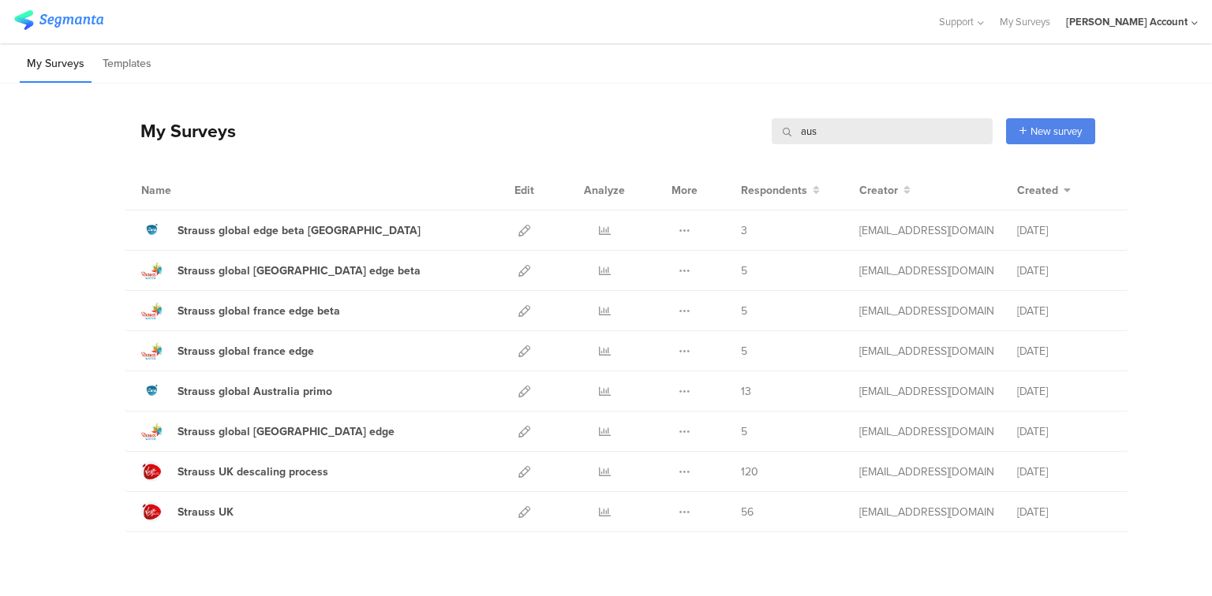
click at [805, 130] on input "aus" at bounding box center [881, 131] width 221 height 26
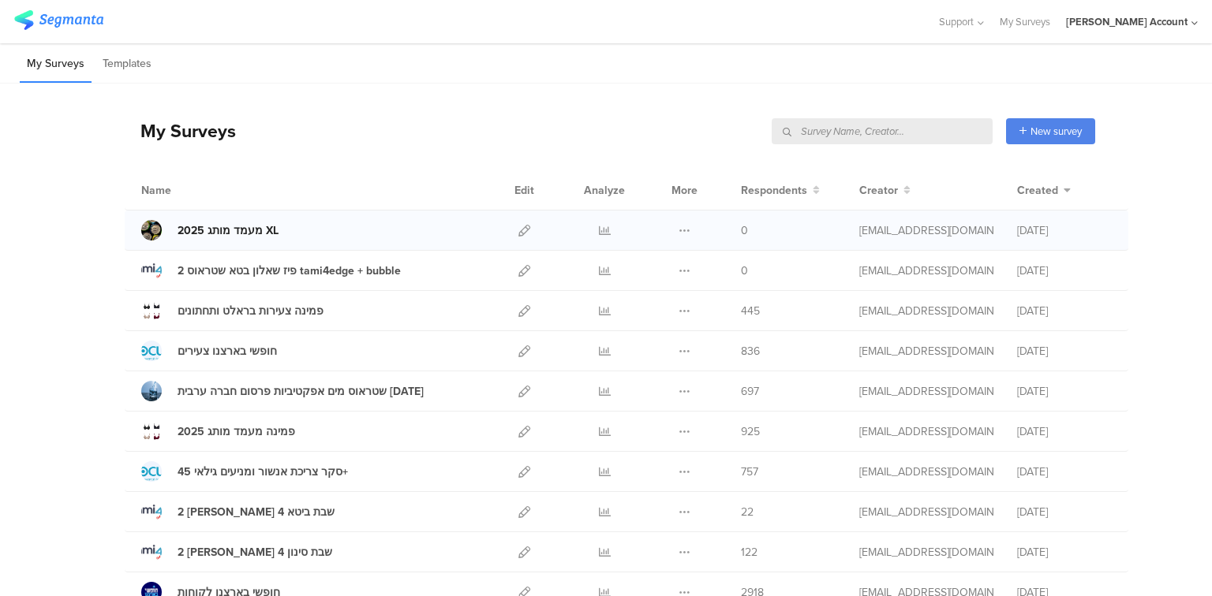
click at [230, 224] on div "2025 מעמד מותג XL" at bounding box center [227, 230] width 101 height 17
click at [519, 231] on icon at bounding box center [524, 231] width 12 height 12
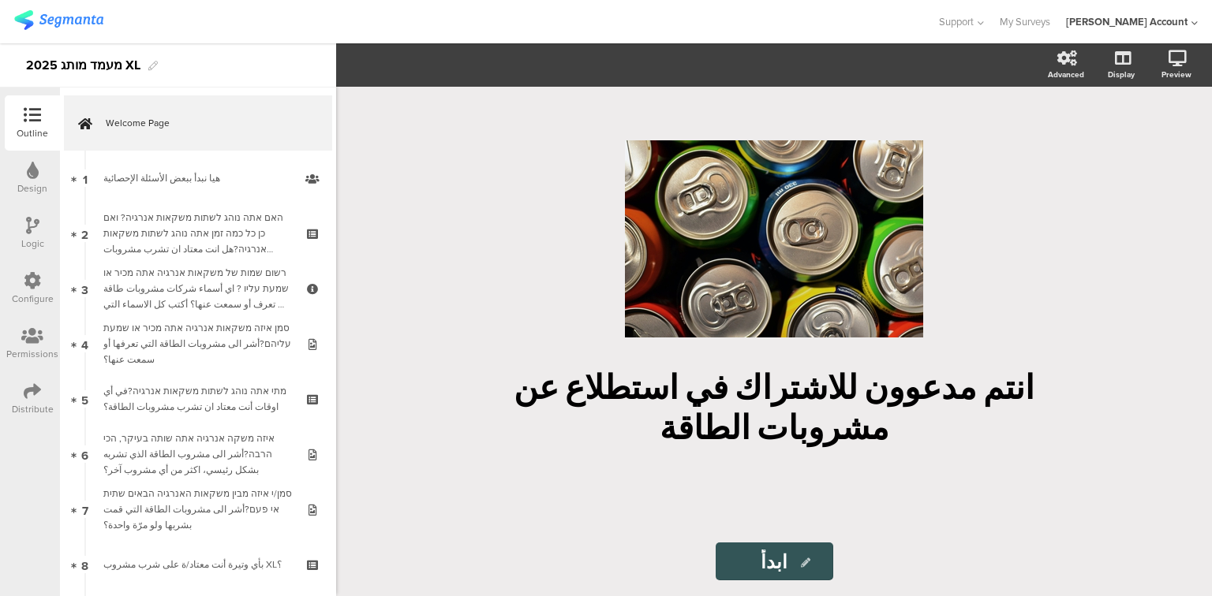
click at [21, 398] on div "Distribute" at bounding box center [32, 399] width 55 height 55
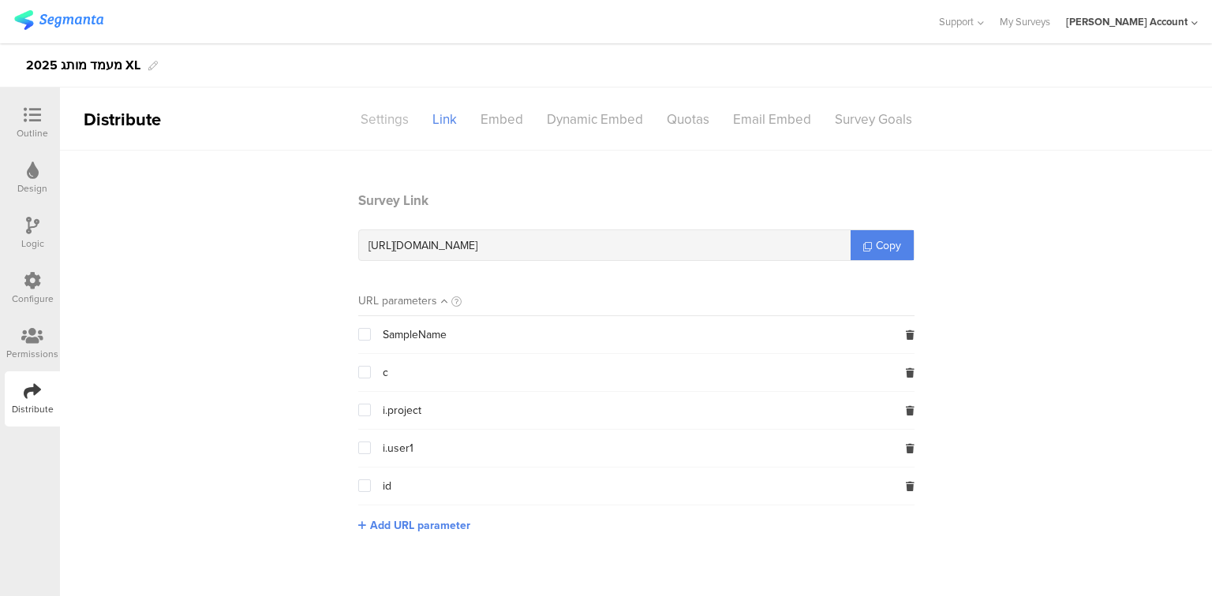
click at [371, 124] on div "Settings" at bounding box center [385, 120] width 72 height 28
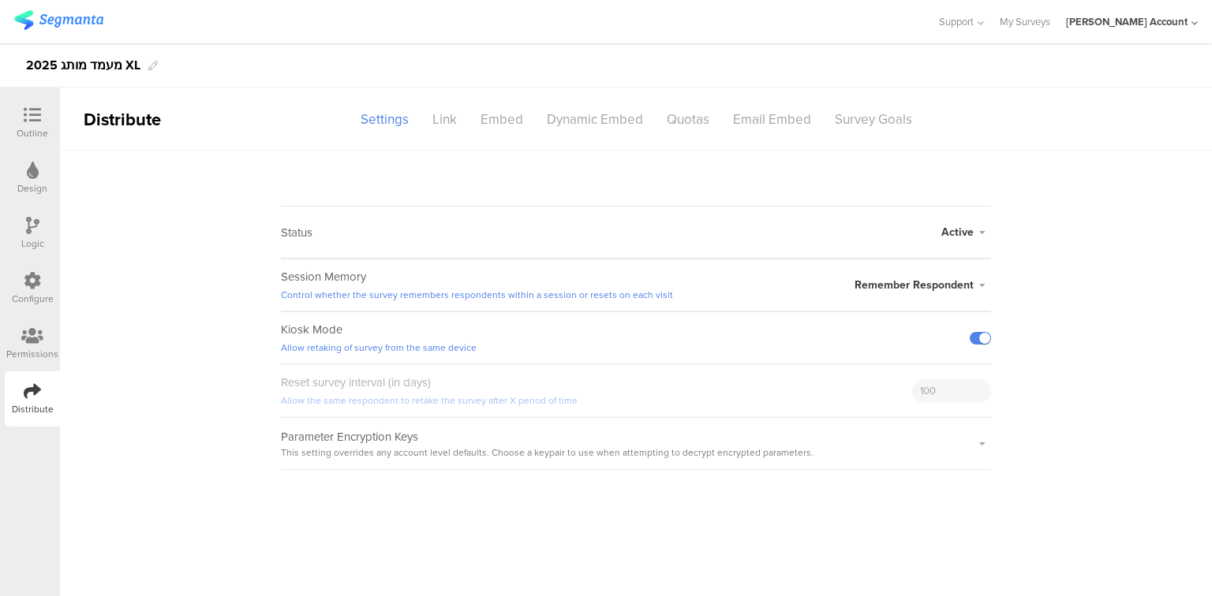
click at [965, 233] on span "Active" at bounding box center [957, 232] width 32 height 17
click at [956, 233] on span "Active" at bounding box center [957, 232] width 32 height 17
click at [445, 119] on div "Link" at bounding box center [444, 120] width 48 height 28
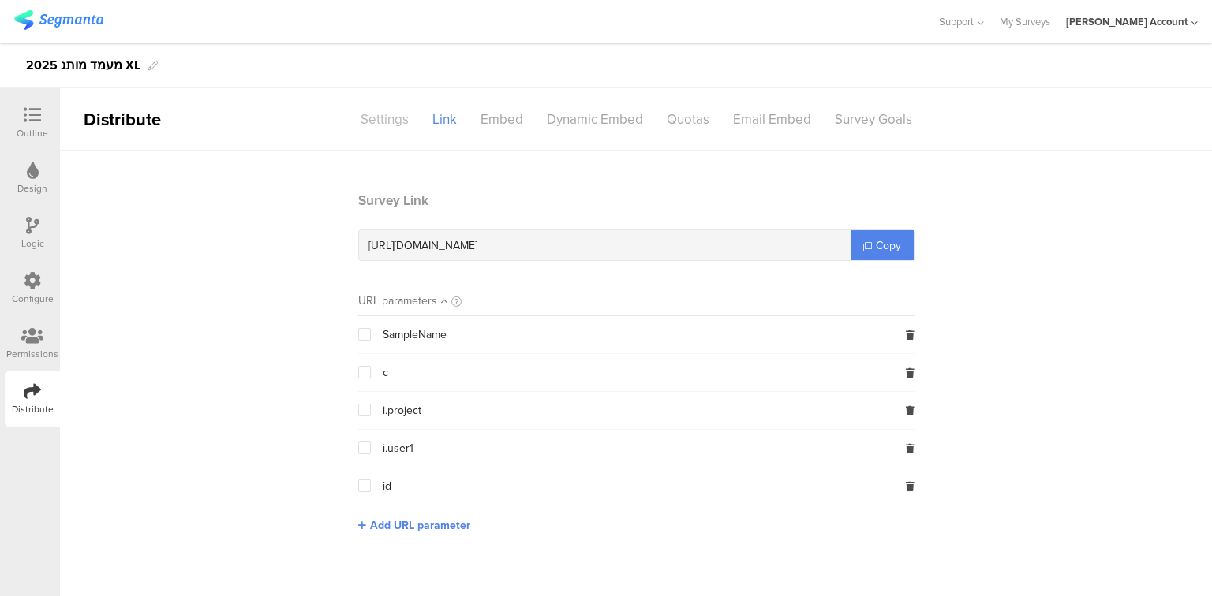
click at [385, 116] on div "Settings" at bounding box center [385, 120] width 72 height 28
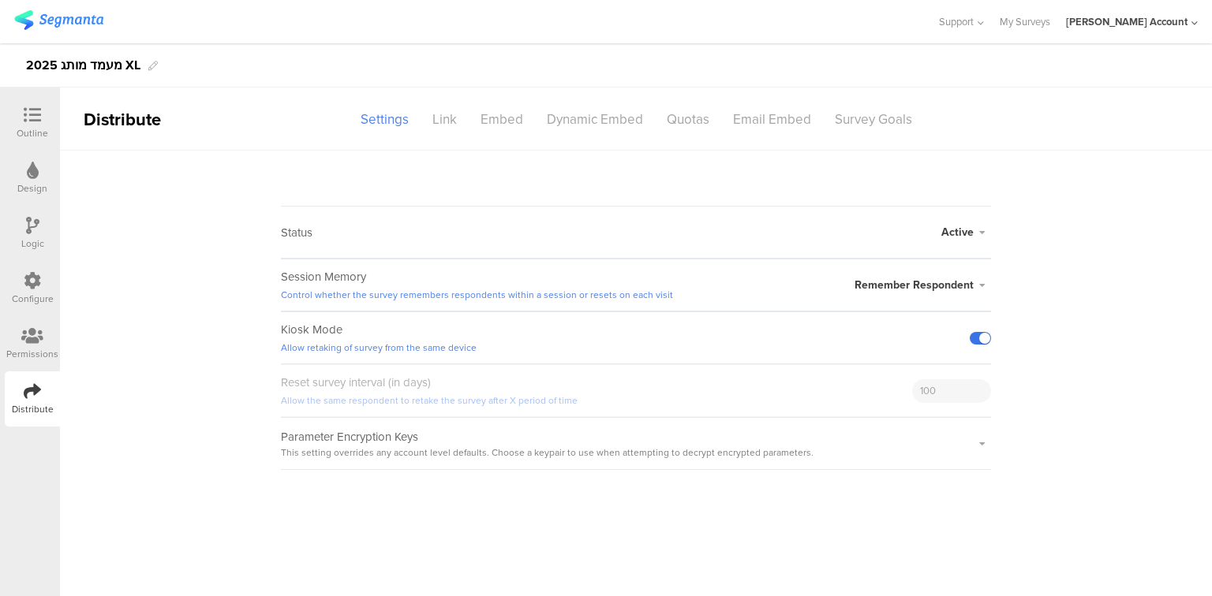
click at [977, 341] on label at bounding box center [979, 338] width 21 height 13
click at [0, 0] on input "checkbox" at bounding box center [0, 0] width 0 height 0
click at [847, 123] on div "Survey Goals" at bounding box center [873, 120] width 101 height 28
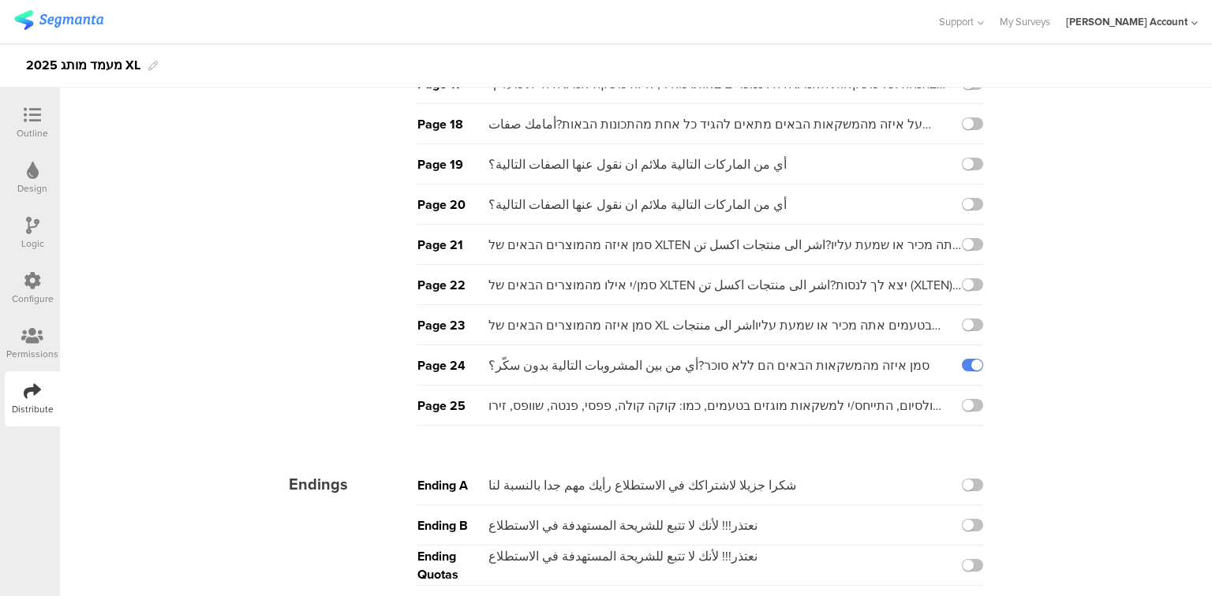
scroll to position [747, 0]
click at [962, 360] on label at bounding box center [972, 364] width 21 height 13
click at [0, 0] on input "checkbox" at bounding box center [0, 0] width 0 height 0
click at [973, 400] on label at bounding box center [972, 404] width 21 height 13
click at [0, 0] on input "checkbox" at bounding box center [0, 0] width 0 height 0
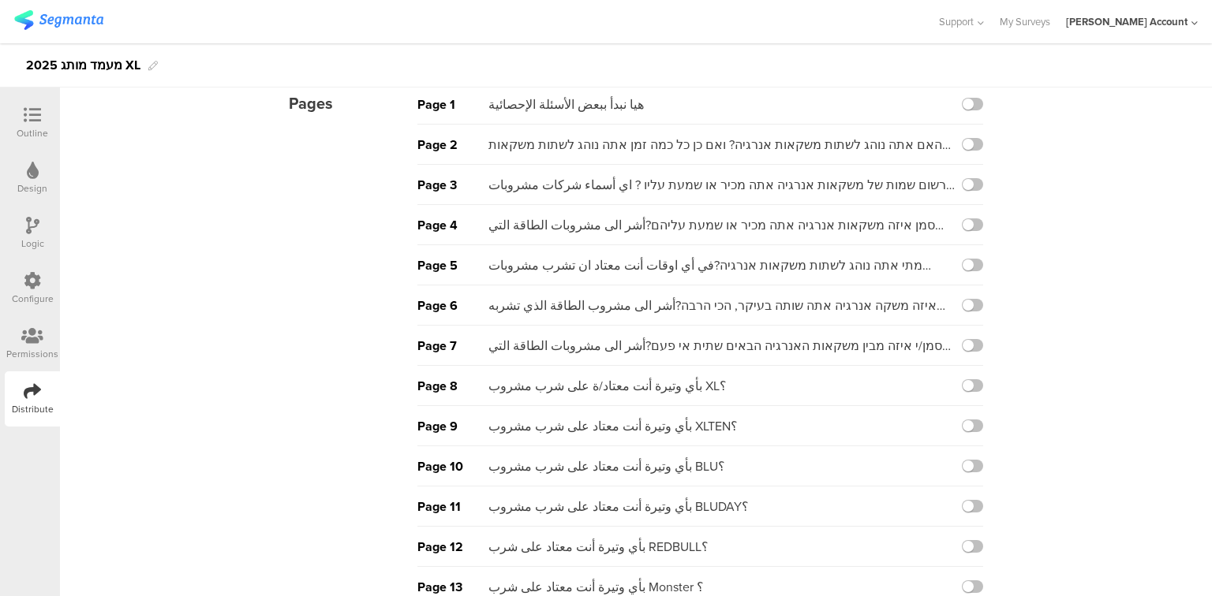
scroll to position [0, 0]
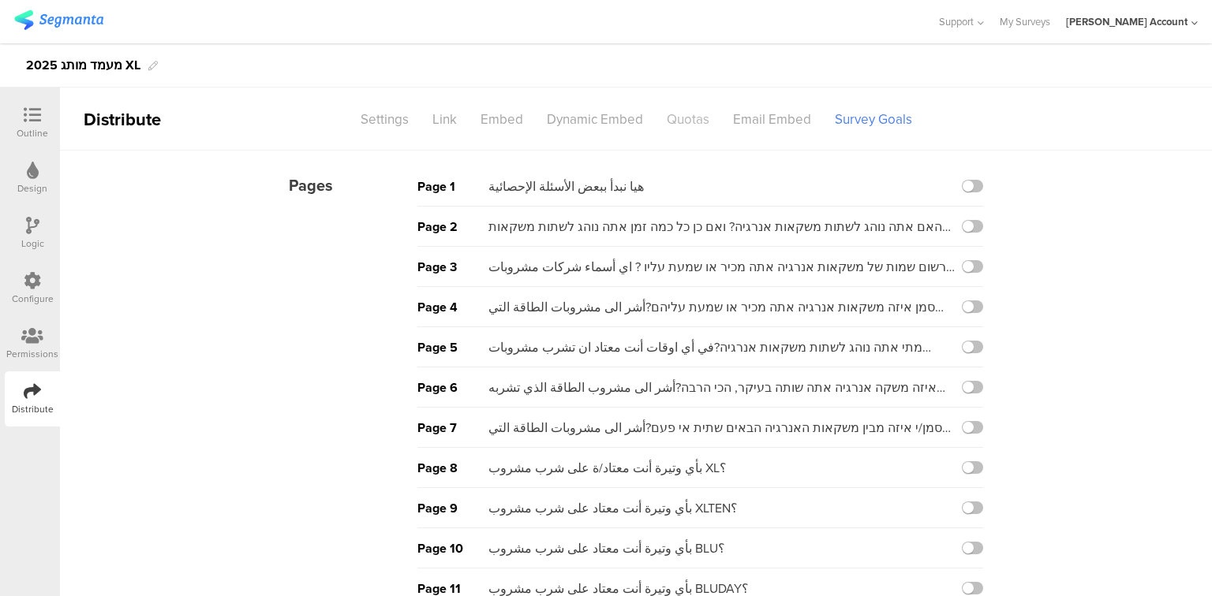
click at [689, 115] on div "Quotas" at bounding box center [688, 120] width 66 height 28
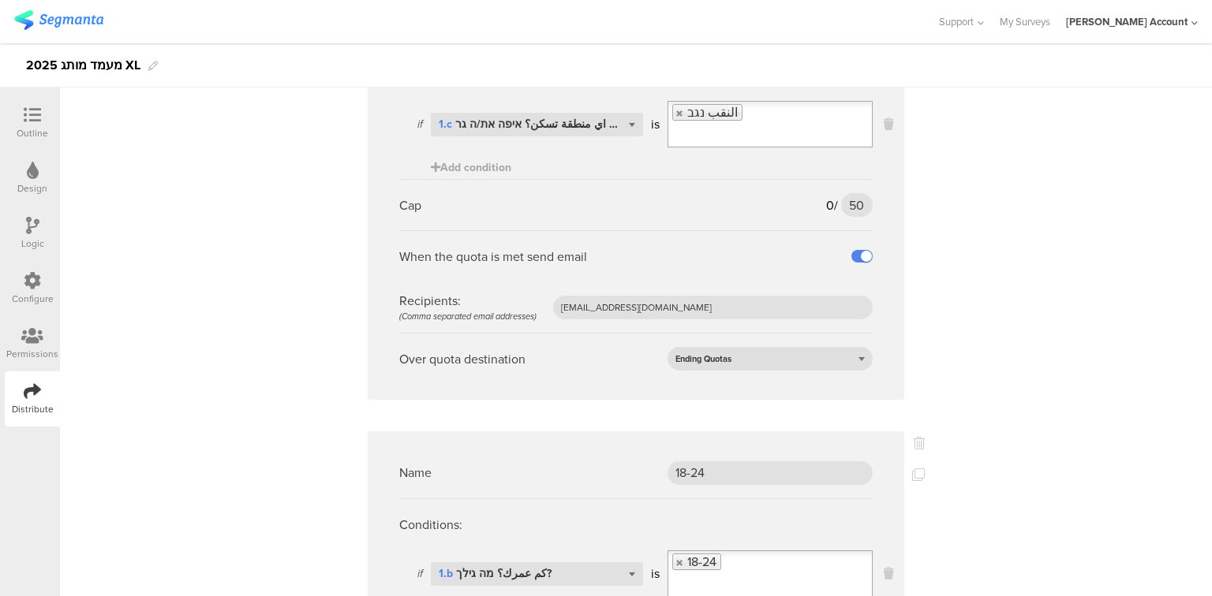
scroll to position [1325, 0]
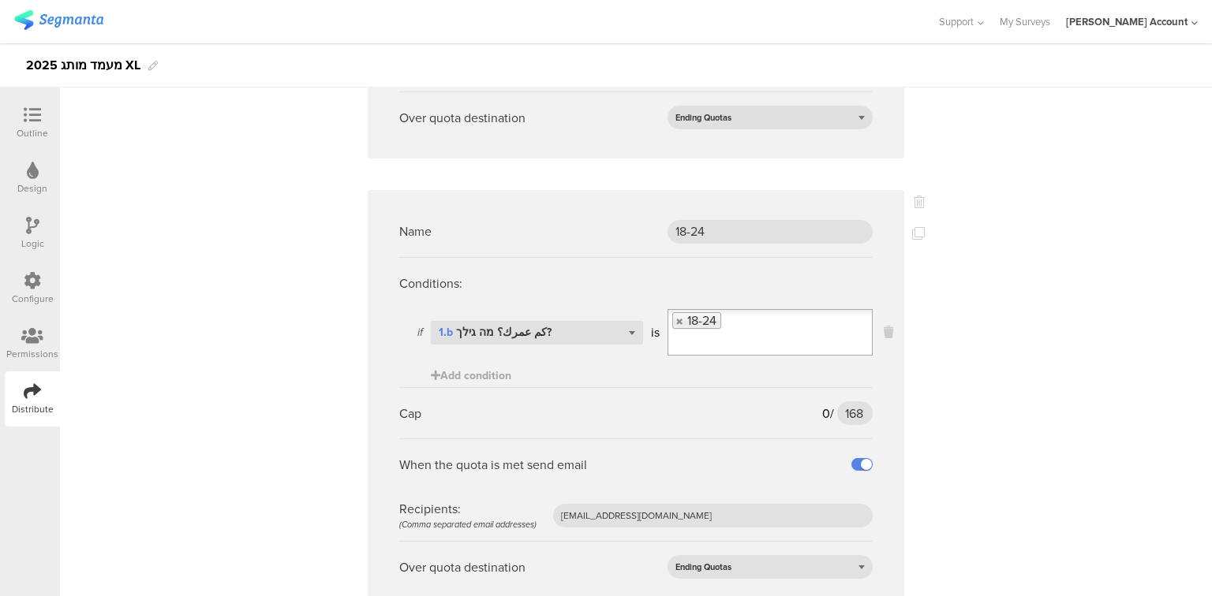
click at [32, 110] on icon at bounding box center [32, 114] width 17 height 17
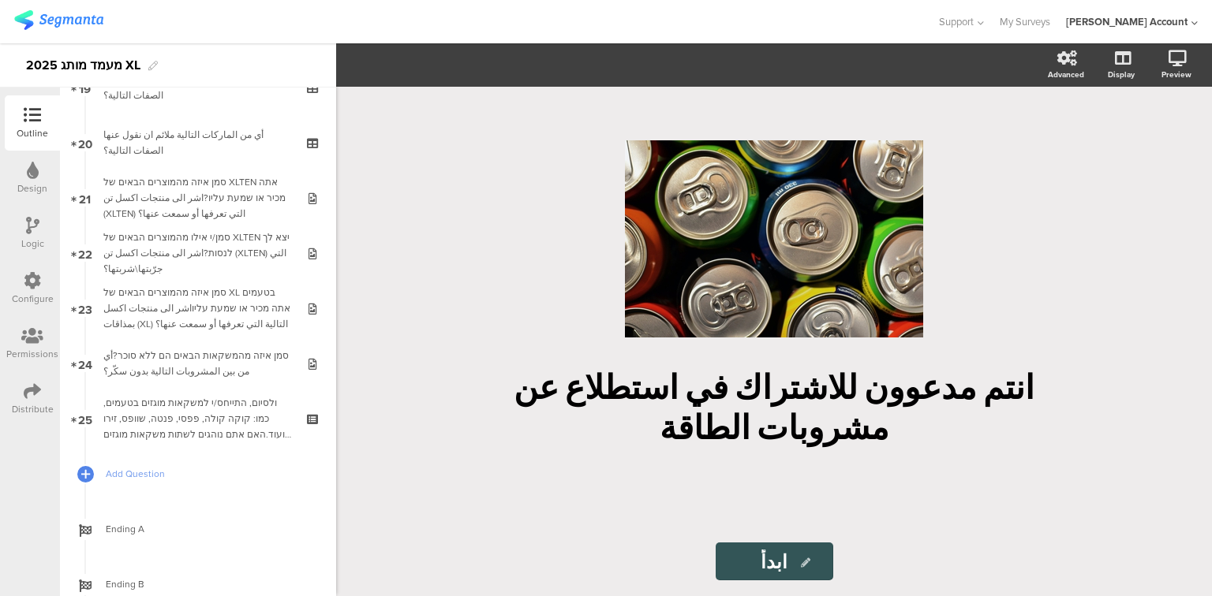
scroll to position [1191, 0]
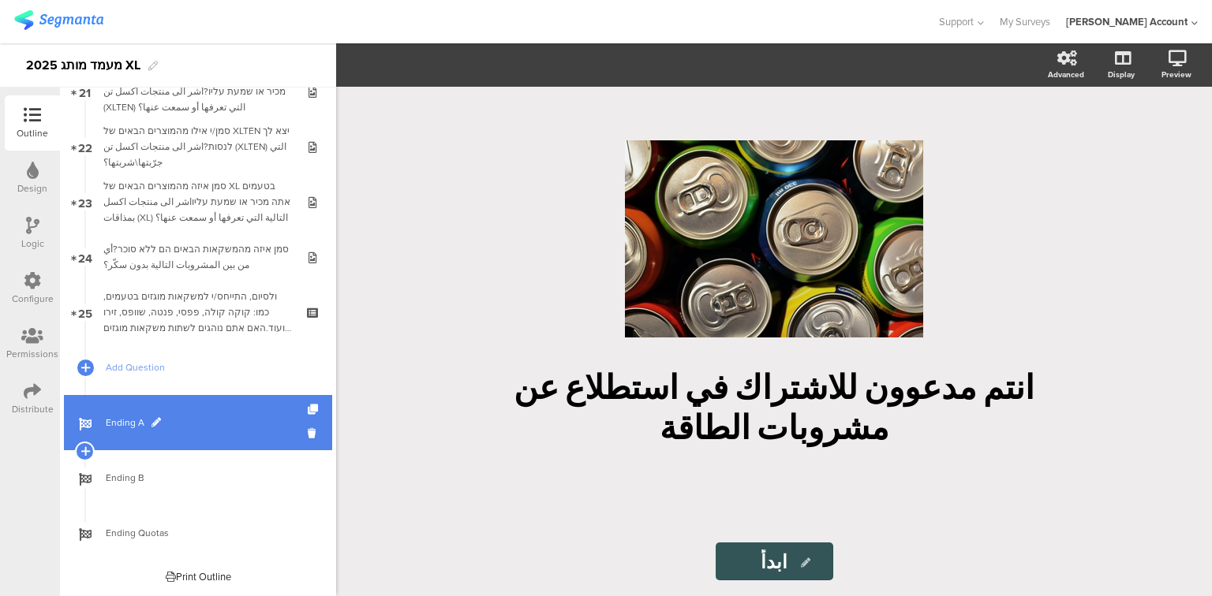
click at [133, 413] on link "Ending A" at bounding box center [198, 422] width 268 height 55
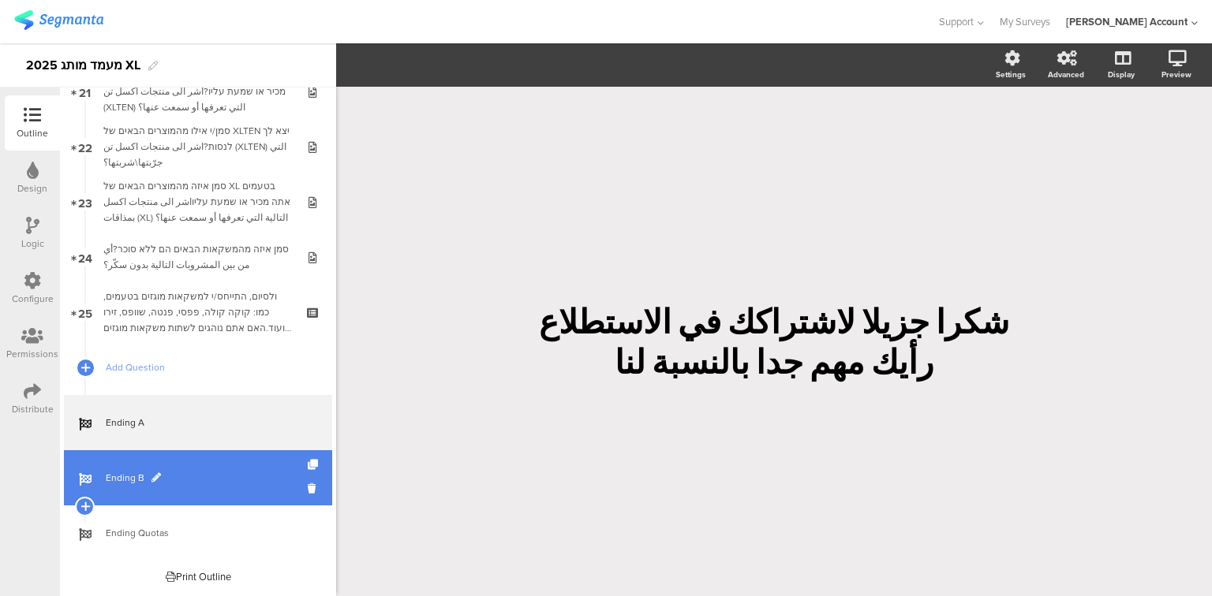
click at [120, 492] on link "Ending B" at bounding box center [198, 477] width 268 height 55
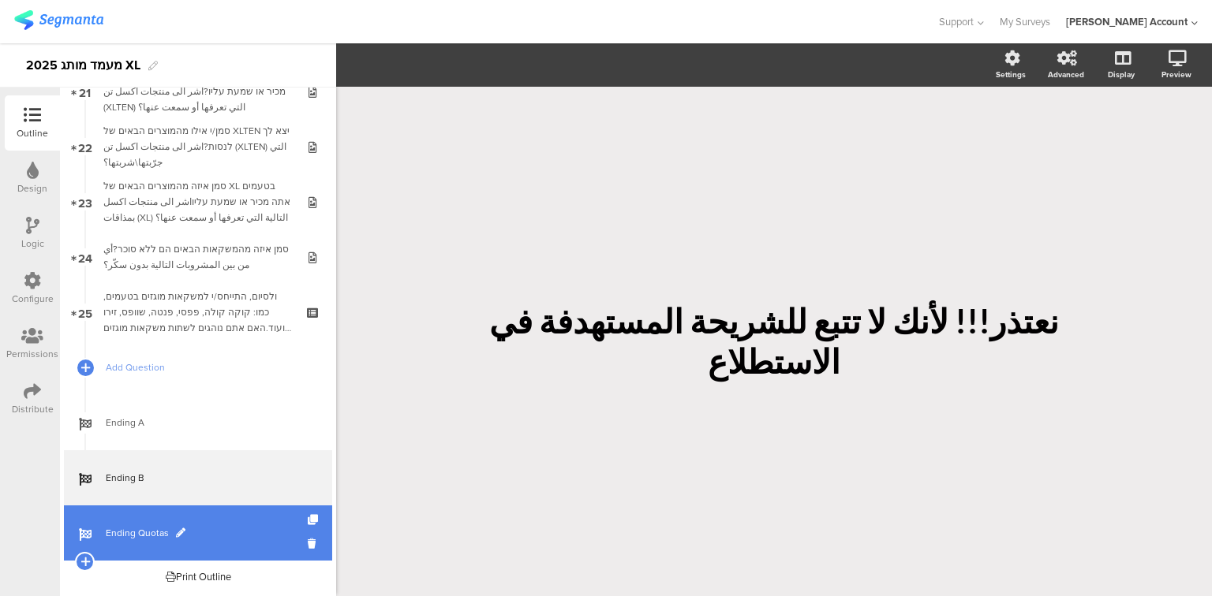
click at [144, 536] on span "Ending Quotas" at bounding box center [207, 533] width 202 height 16
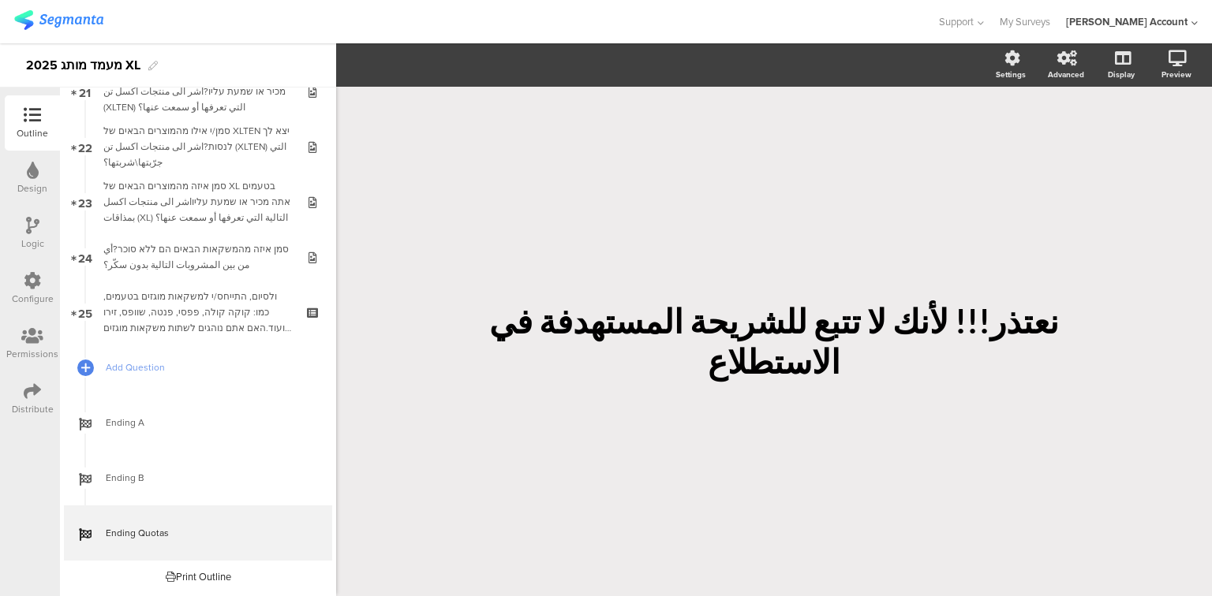
click at [30, 391] on icon at bounding box center [32, 391] width 17 height 17
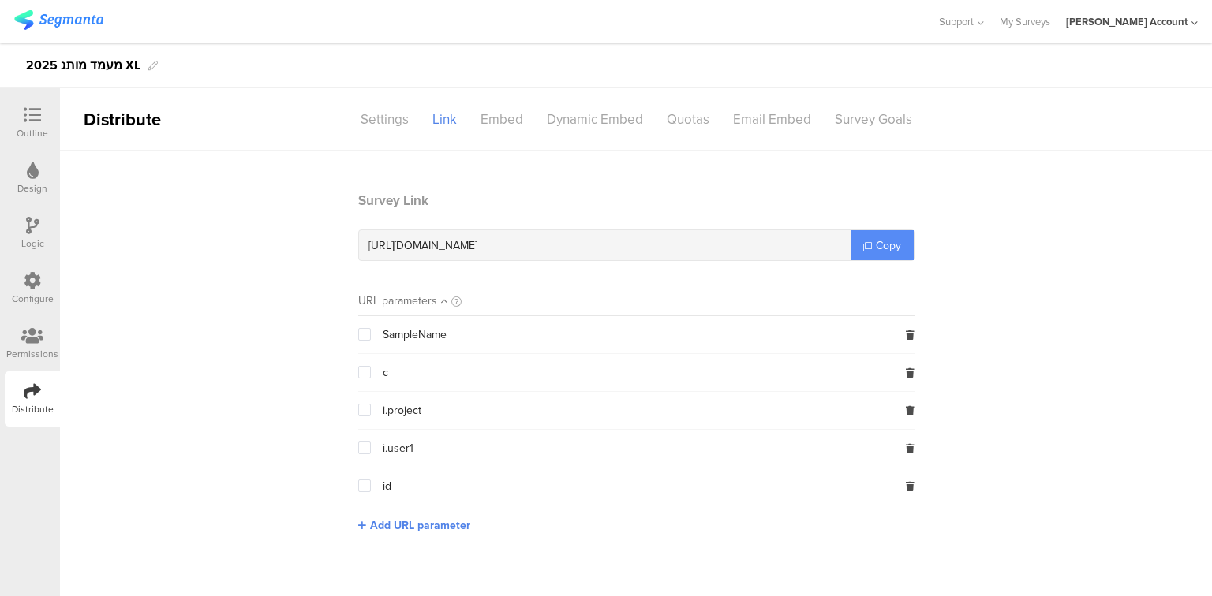
click at [880, 243] on span "Copy" at bounding box center [888, 245] width 25 height 17
click at [35, 121] on icon at bounding box center [32, 114] width 17 height 17
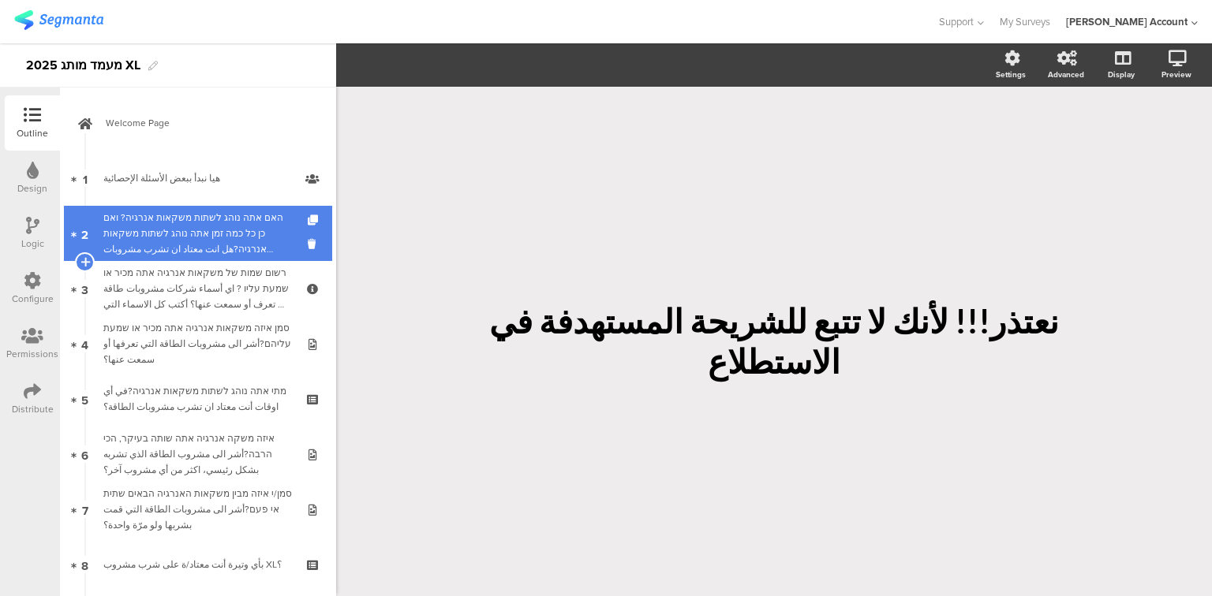
click at [140, 228] on div "האם אתה נוהג לשתות משקאות אנרגיה? ואם כן כל כמה זמן אתה נוהג לשתות משקאות אנרגי…" at bounding box center [197, 233] width 189 height 47
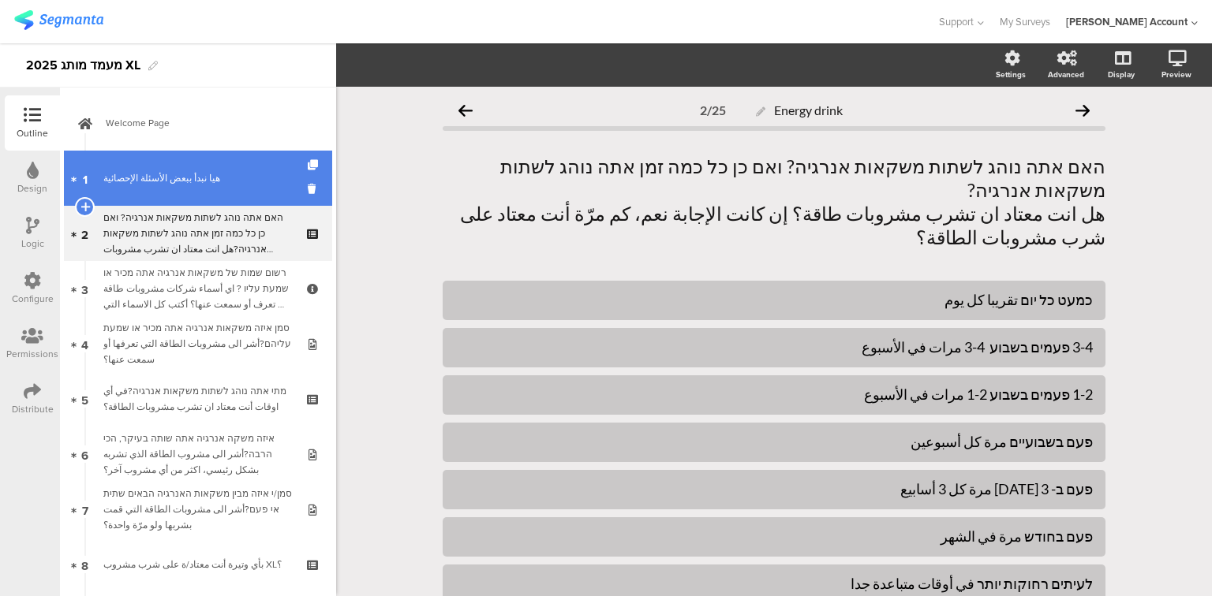
click at [107, 177] on div "هيا نبدأ ببعض الأسئلة الإحصائية" at bounding box center [197, 178] width 189 height 16
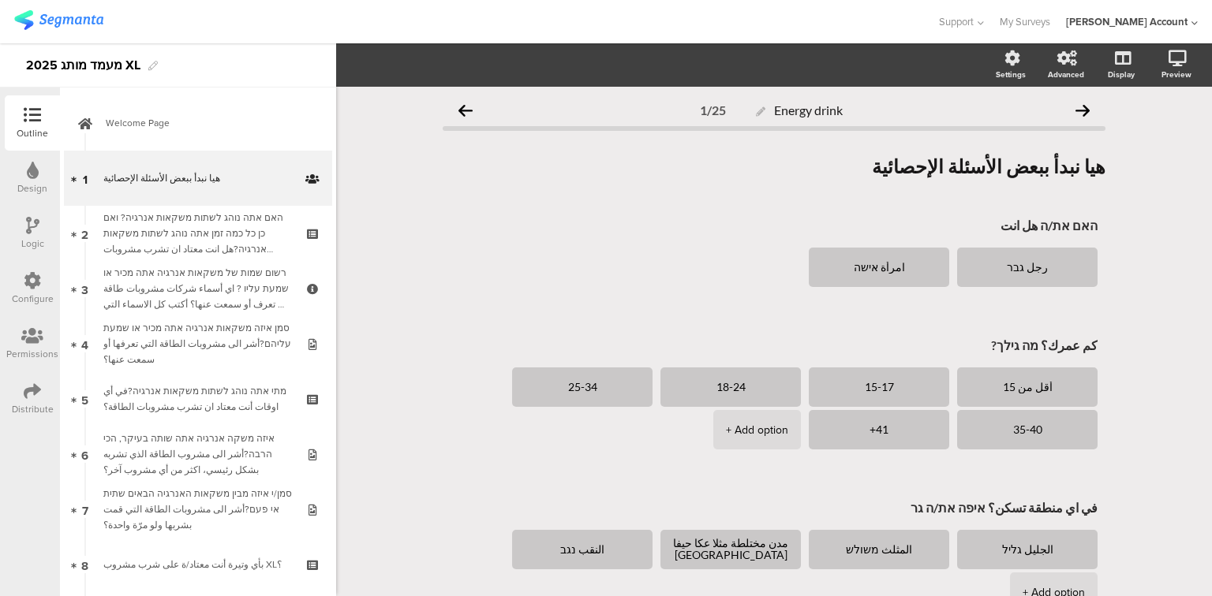
click at [23, 233] on div "Logic" at bounding box center [32, 233] width 55 height 55
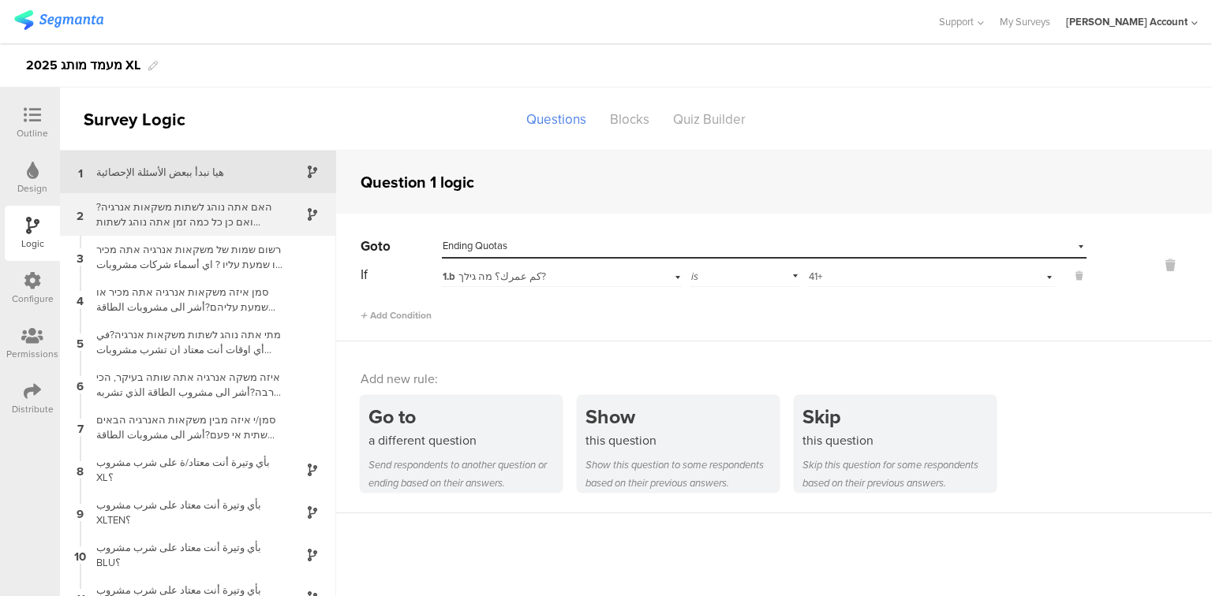
click at [129, 211] on div "האם אתה נוהג לשתות משקאות אנרגיה? ואם כן כל כמה זמן אתה נוהג לשתות משקאות אנרגי…" at bounding box center [185, 215] width 197 height 30
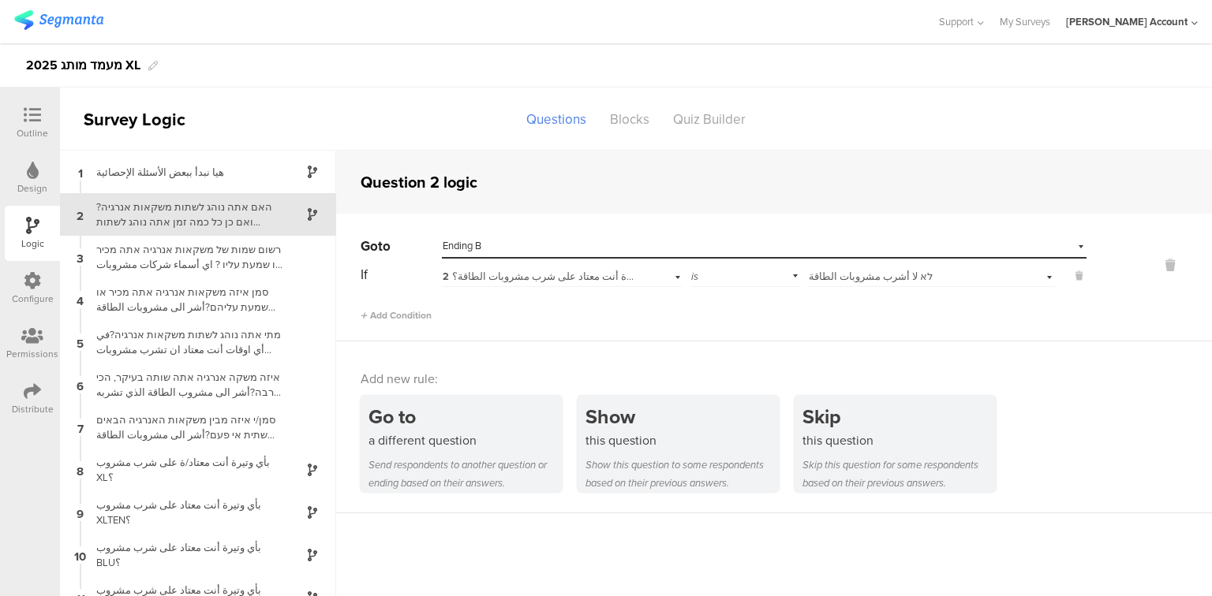
click at [26, 110] on icon at bounding box center [32, 114] width 17 height 17
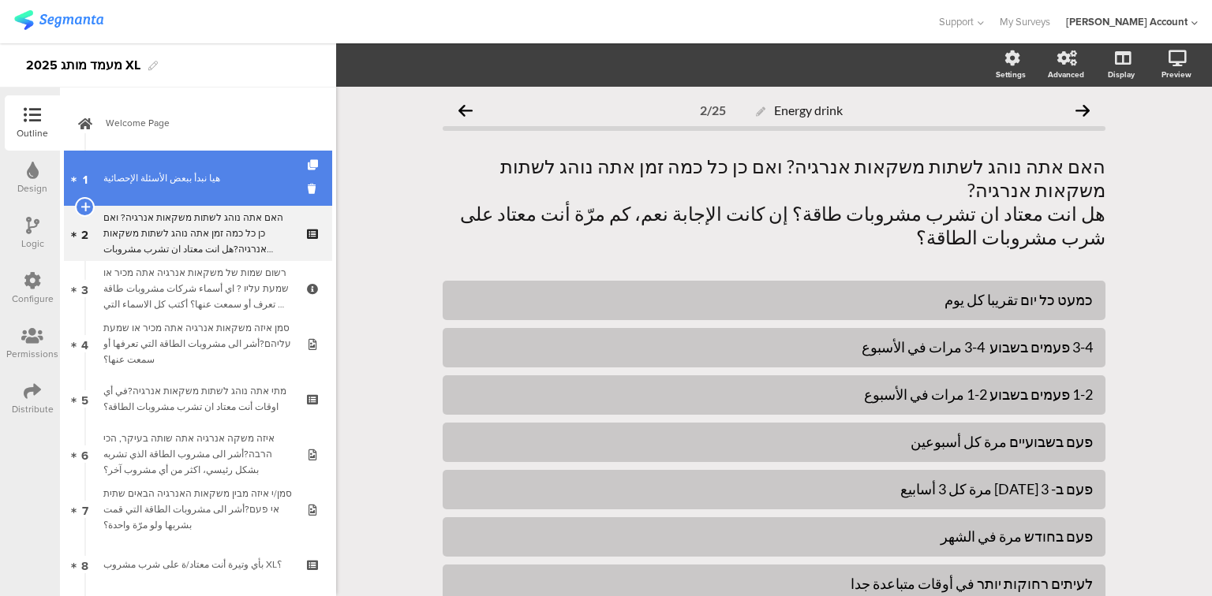
click at [115, 182] on div "هيا نبدأ ببعض الأسئلة الإحصائية" at bounding box center [197, 178] width 189 height 16
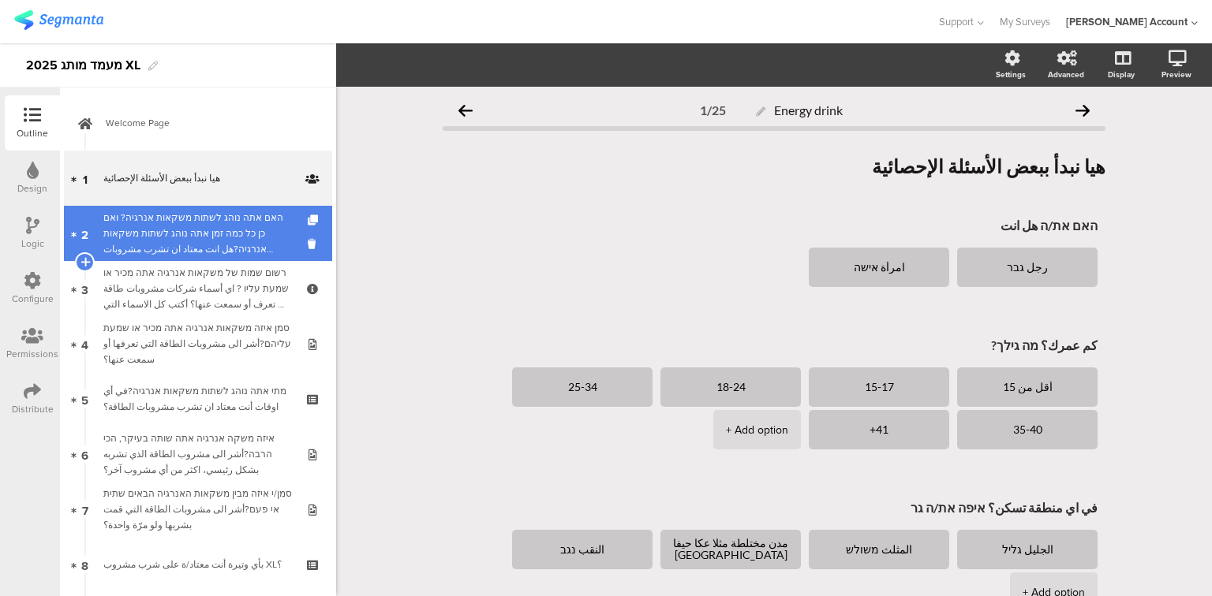
click at [185, 233] on div "האם אתה נוהג לשתות משקאות אנרגיה? ואם כן כל כמה זמן אתה נוהג לשתות משקאות אנרגי…" at bounding box center [197, 233] width 189 height 47
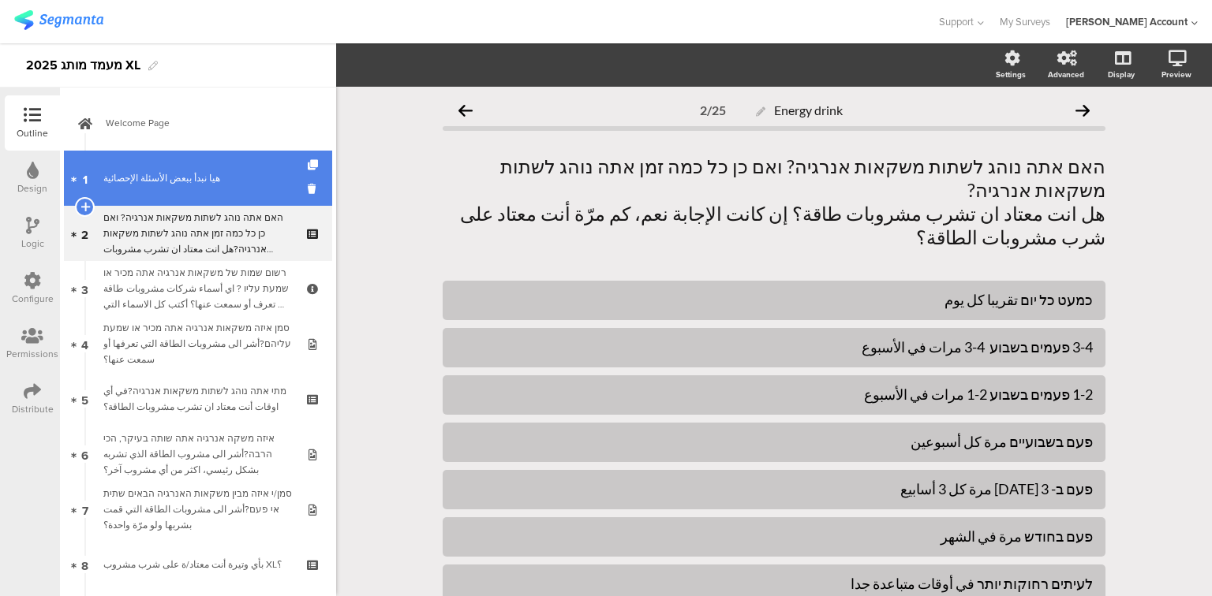
click at [86, 177] on span "1" at bounding box center [85, 178] width 5 height 17
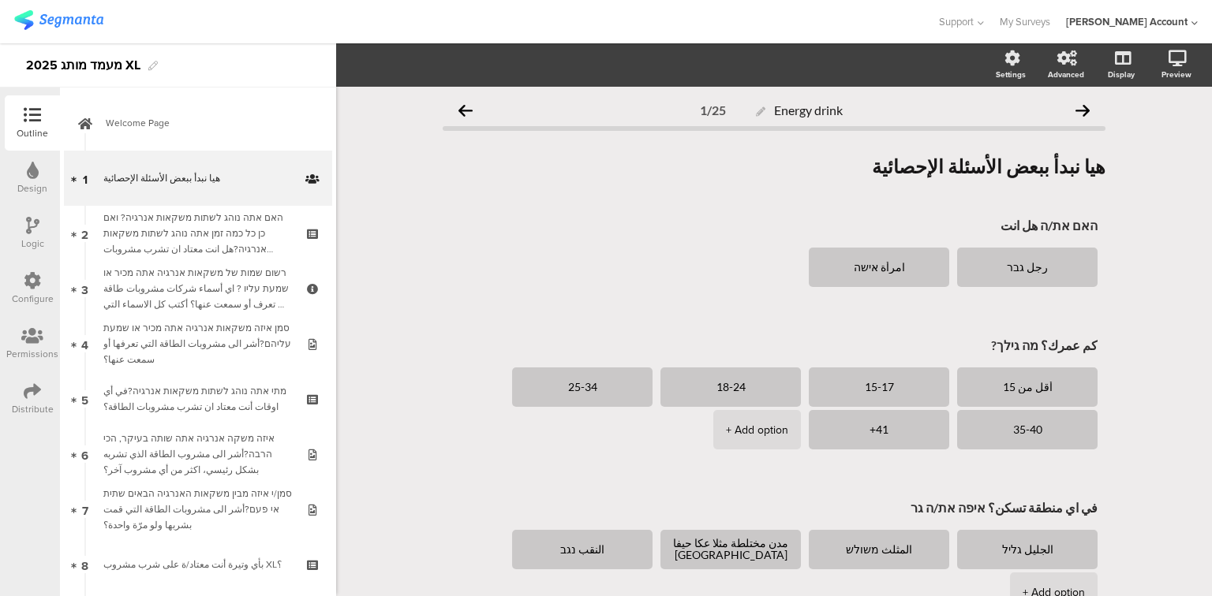
click at [16, 221] on div "Logic" at bounding box center [32, 233] width 55 height 55
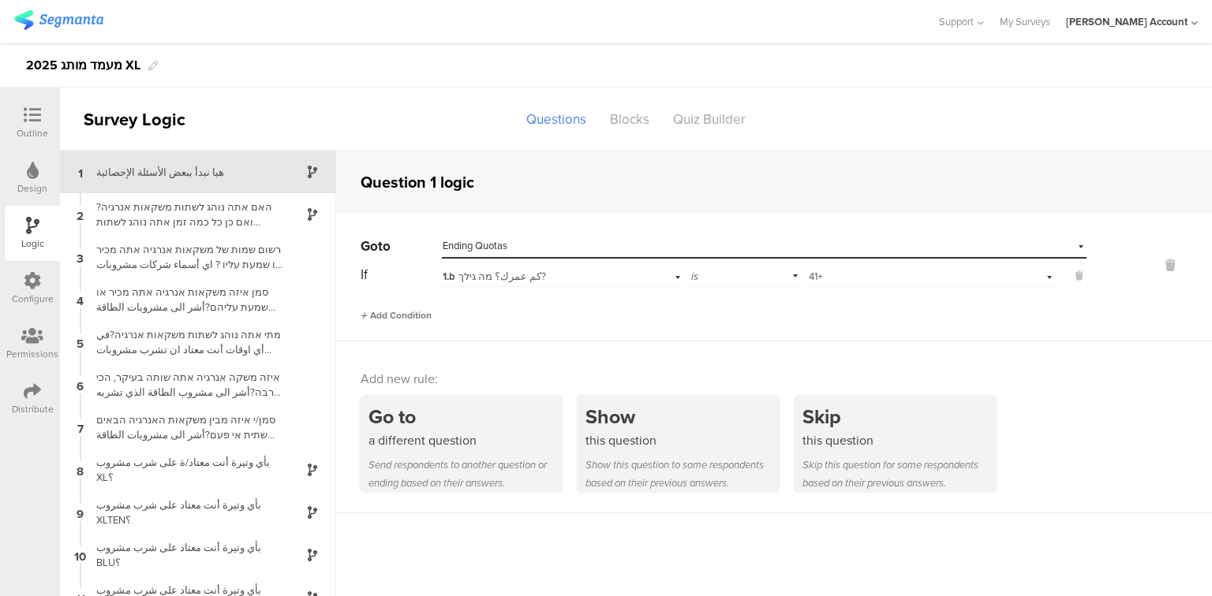
click at [407, 311] on span "Add Condition" at bounding box center [395, 315] width 71 height 14
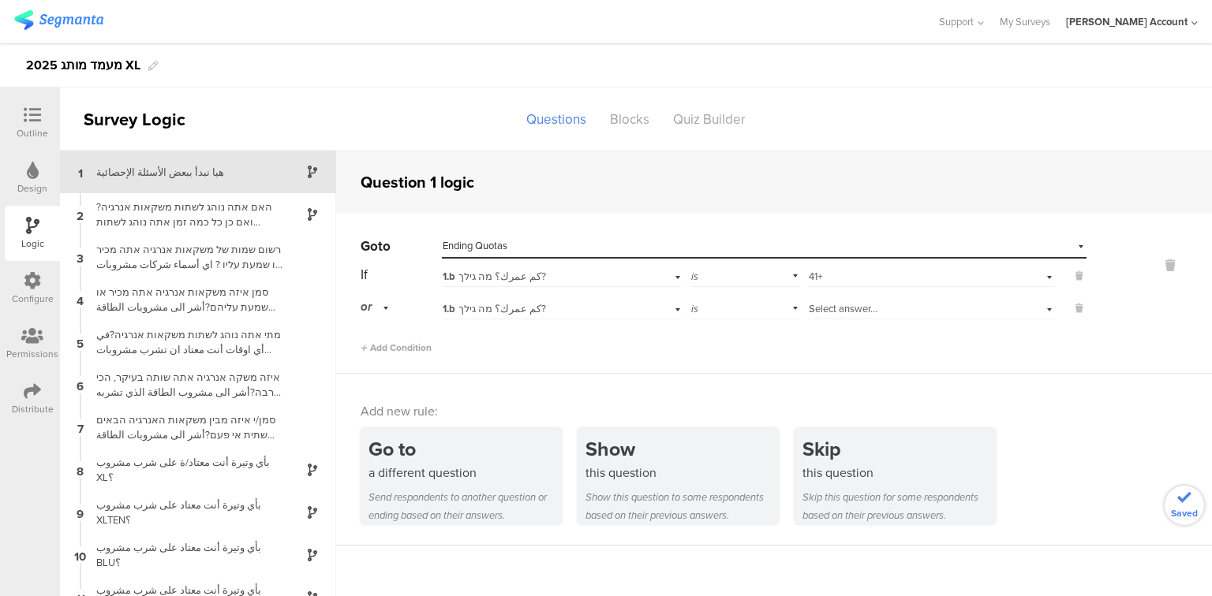
click at [821, 304] on span "Select answer..." at bounding box center [843, 308] width 69 height 15
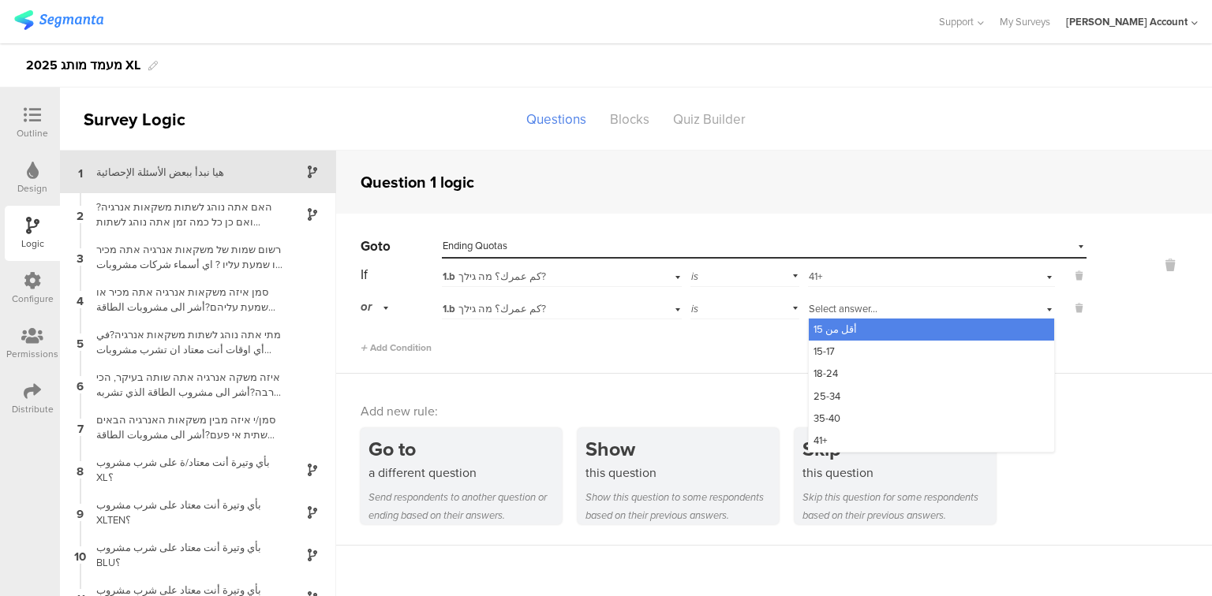
click at [830, 330] on span "أقل من 15" at bounding box center [834, 329] width 43 height 15
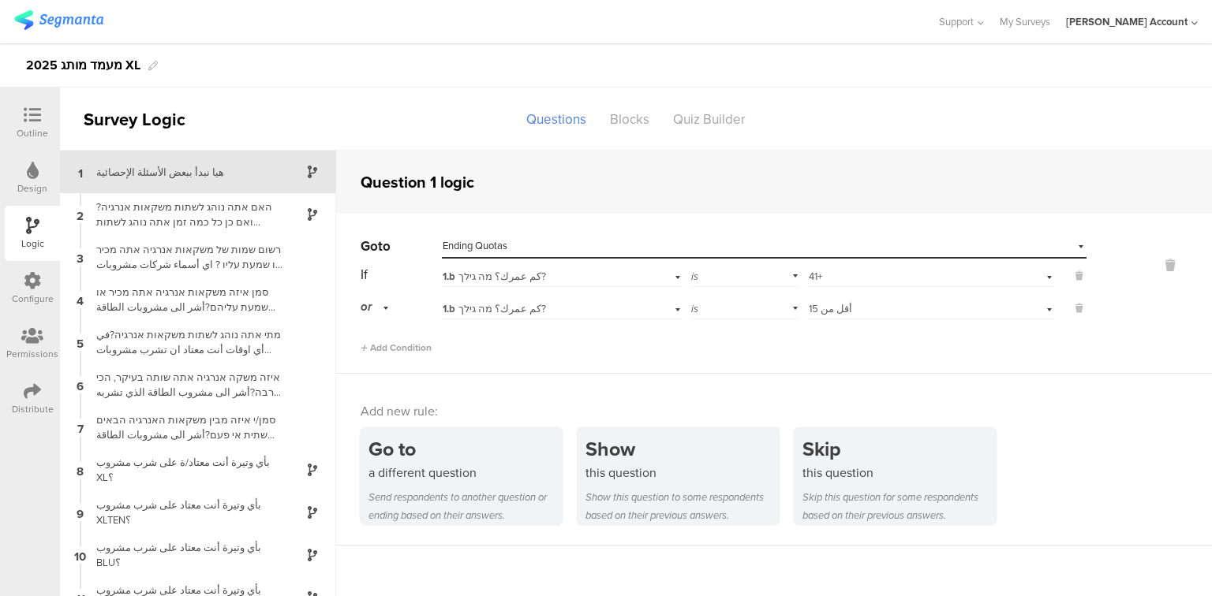
click at [19, 120] on div at bounding box center [33, 116] width 32 height 20
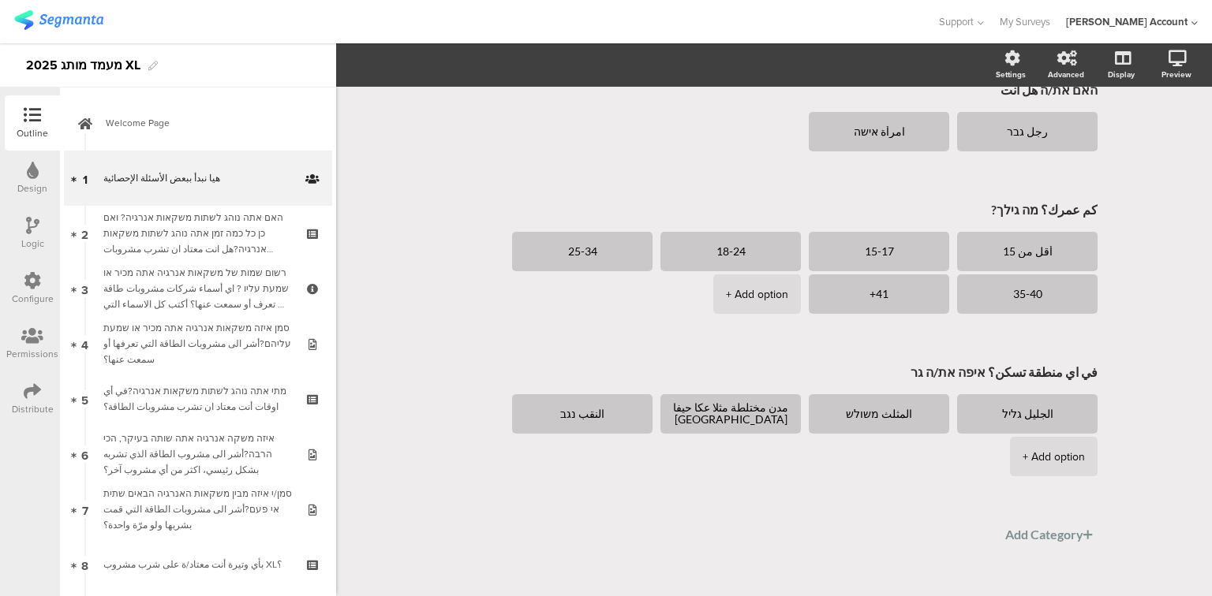
scroll to position [152, 0]
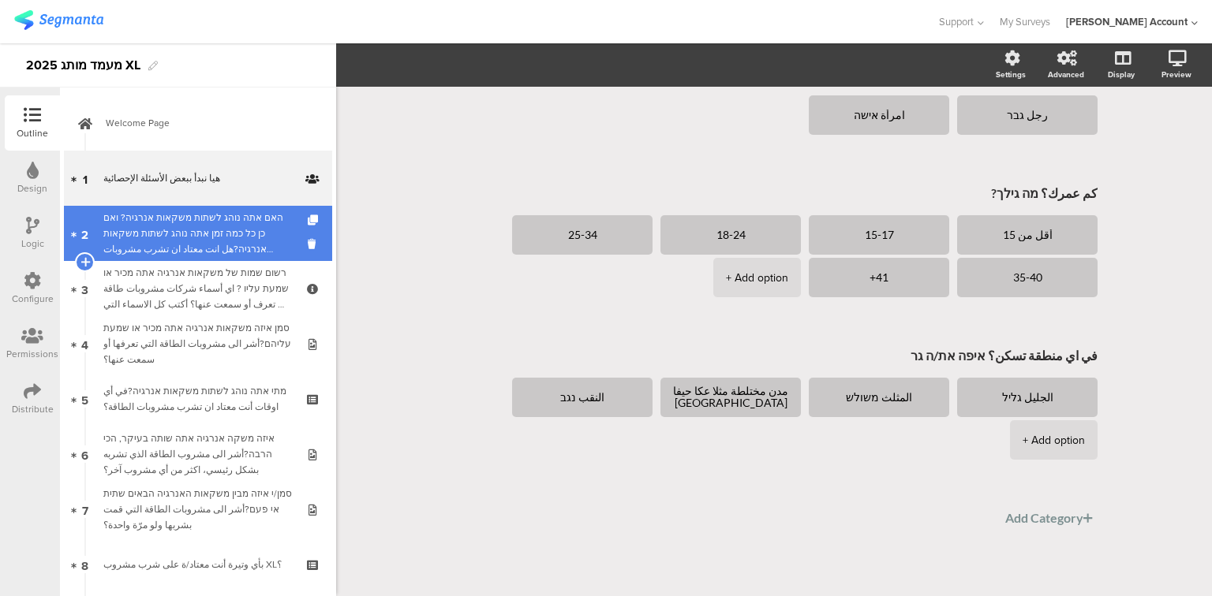
click at [153, 234] on div "האם אתה נוהג לשתות משקאות אנרגיה? ואם כן כל כמה זמן אתה נוהג לשתות משקאות אנרגי…" at bounding box center [197, 233] width 189 height 47
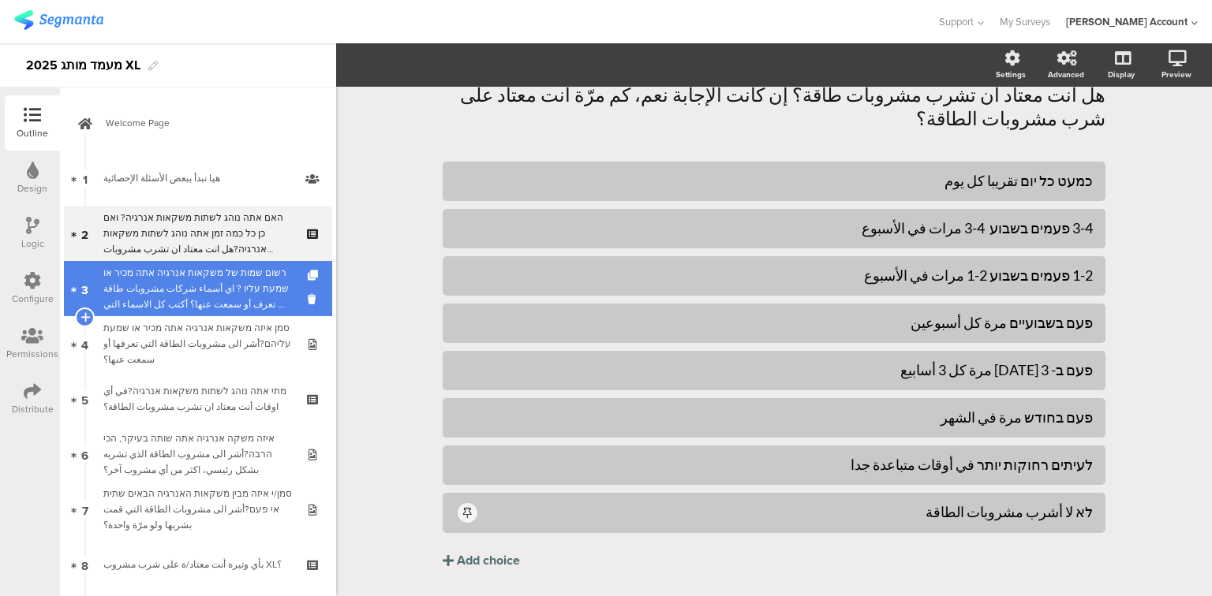
click at [167, 275] on div "רשום שמות של משקאות אנרגיה אתה מכיר או שמעת עליו ? اي أسماء شركات مشروبات طاقة …" at bounding box center [197, 288] width 189 height 47
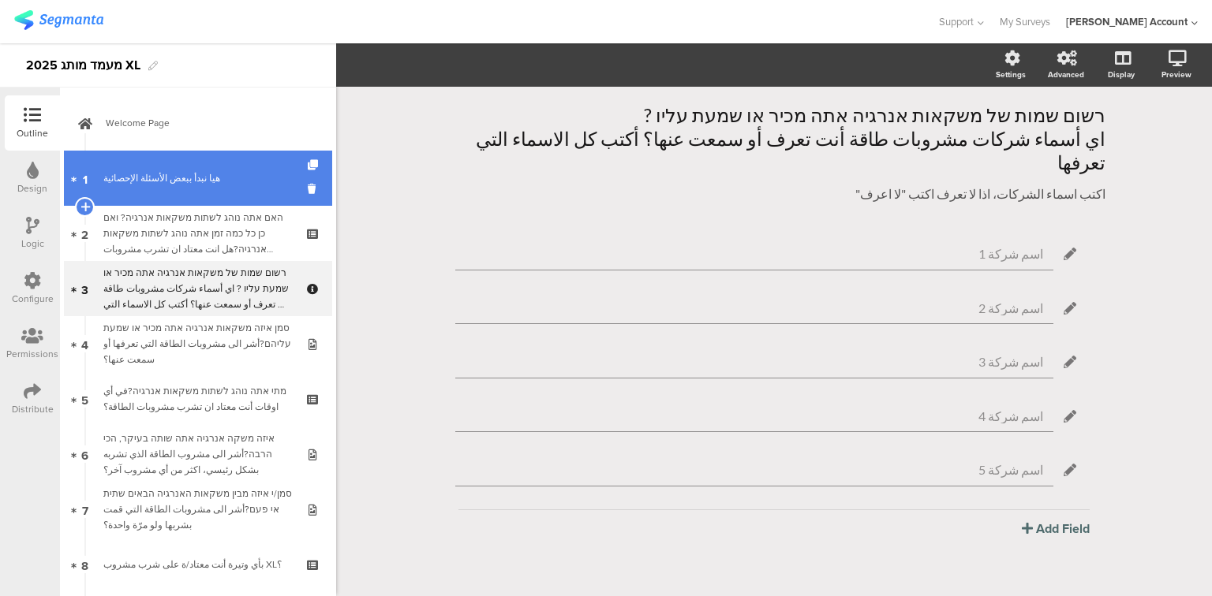
click at [159, 151] on link "1 هيا نبدأ ببعض الأسئلة الإحصائية" at bounding box center [198, 178] width 268 height 55
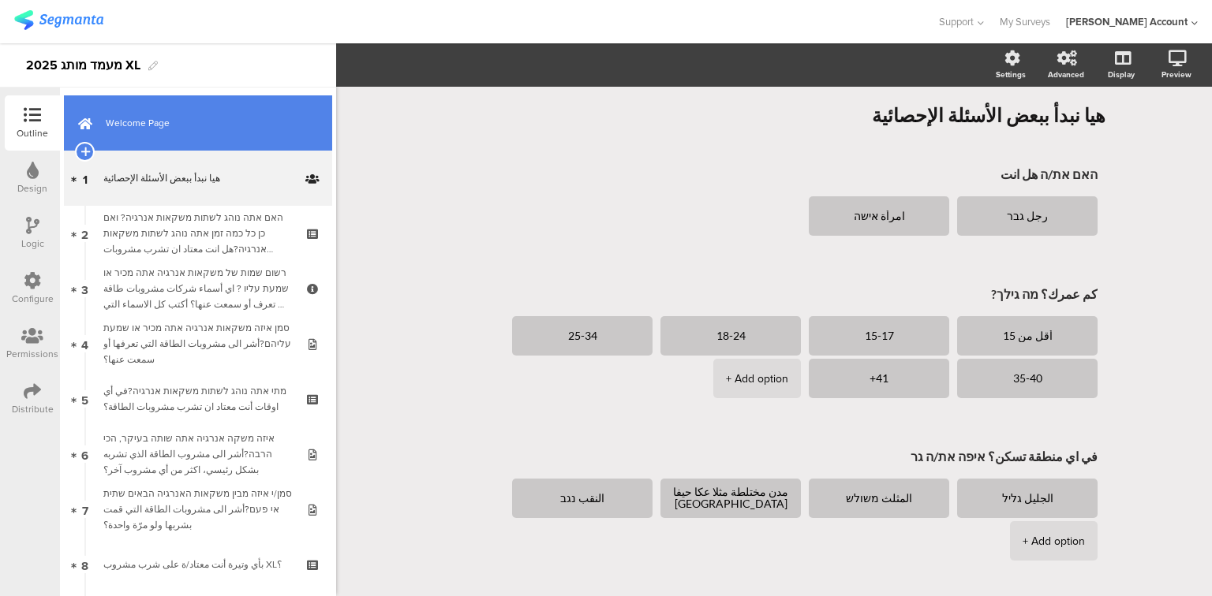
scroll to position [152, 0]
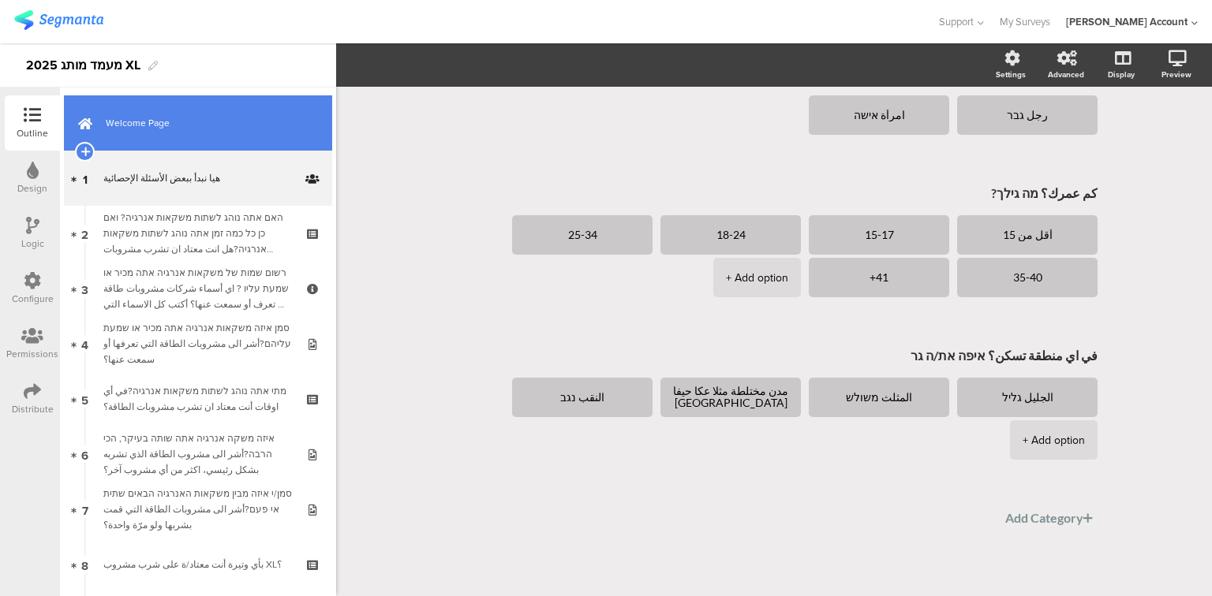
click at [148, 115] on span "Welcome Page" at bounding box center [207, 123] width 202 height 16
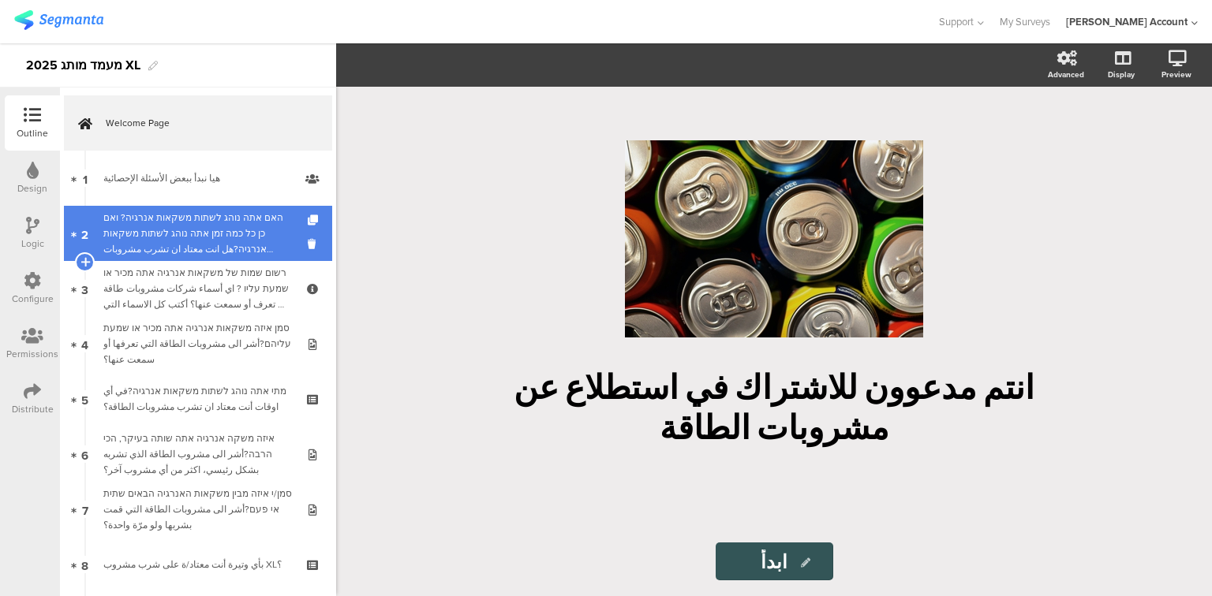
click at [164, 237] on div "האם אתה נוהג לשתות משקאות אנרגיה? ואם כן כל כמה זמן אתה נוהג לשתות משקאות אנרגי…" at bounding box center [197, 233] width 189 height 47
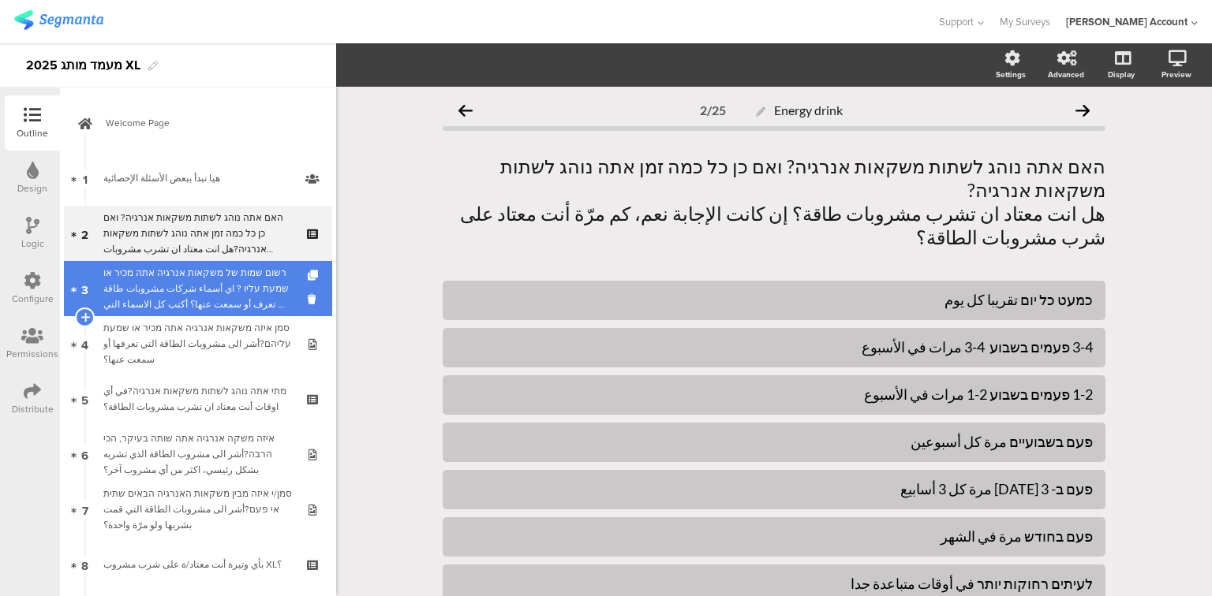
click at [174, 275] on div "רשום שמות של משקאות אנרגיה אתה מכיר או שמעת עליו ? اي أسماء شركات مشروبات طاقة …" at bounding box center [197, 288] width 189 height 47
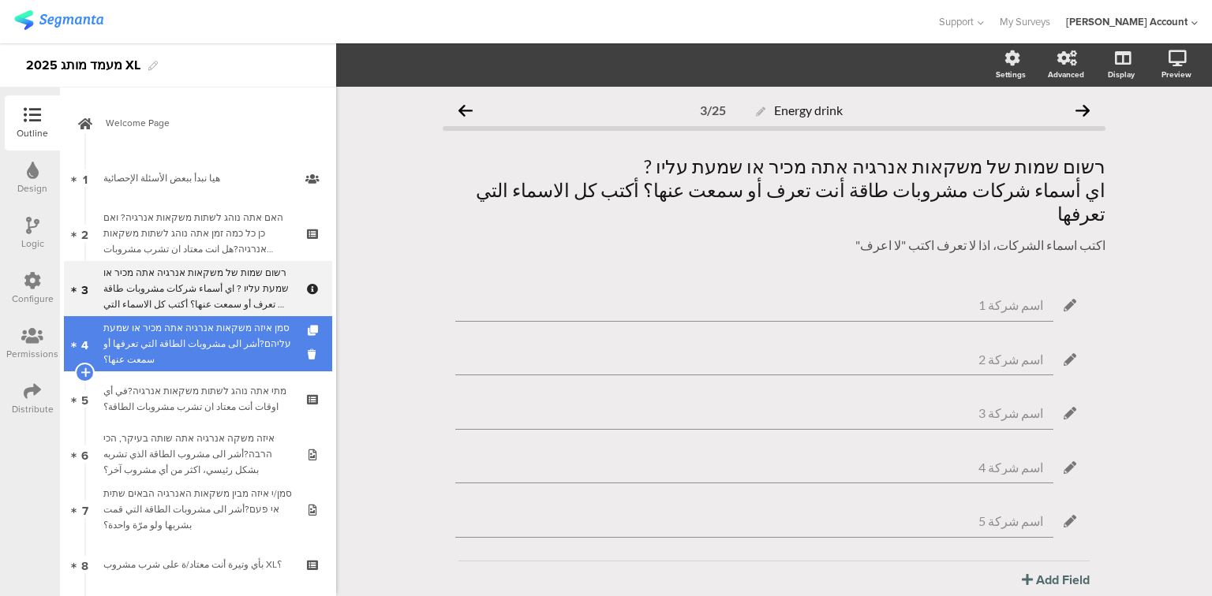
click at [189, 331] on div "סמן איזה משקאות אנרגיה אתה מכיר או שמעת עליהם?أشر الى مشروبات الطاقة التي تعرفه…" at bounding box center [197, 343] width 189 height 47
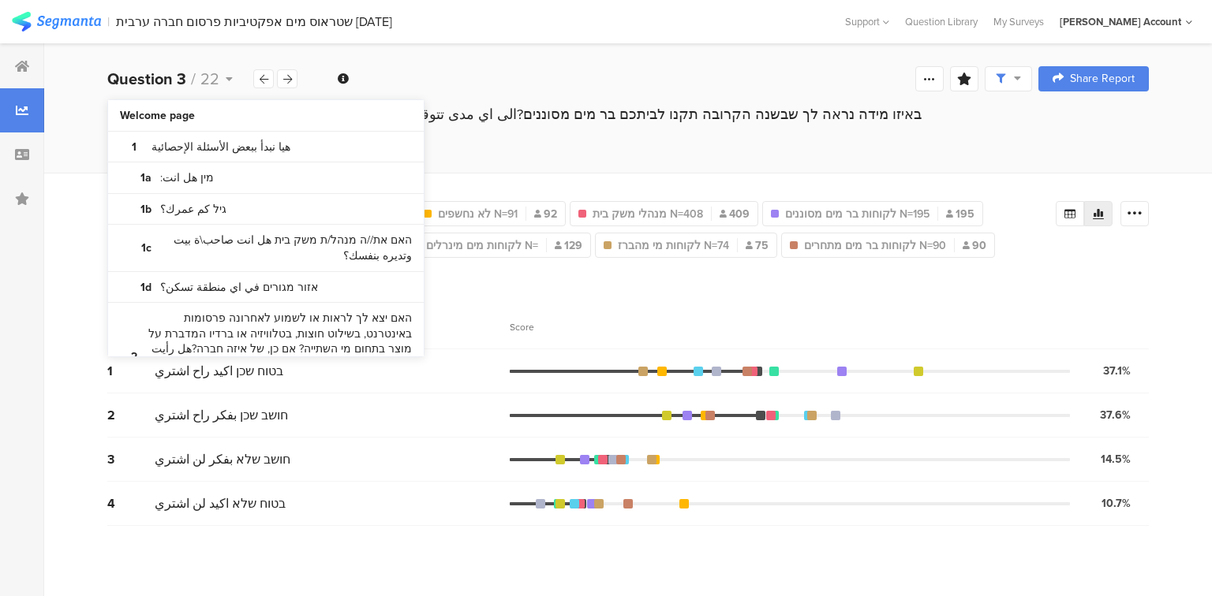
scroll to position [1325, 0]
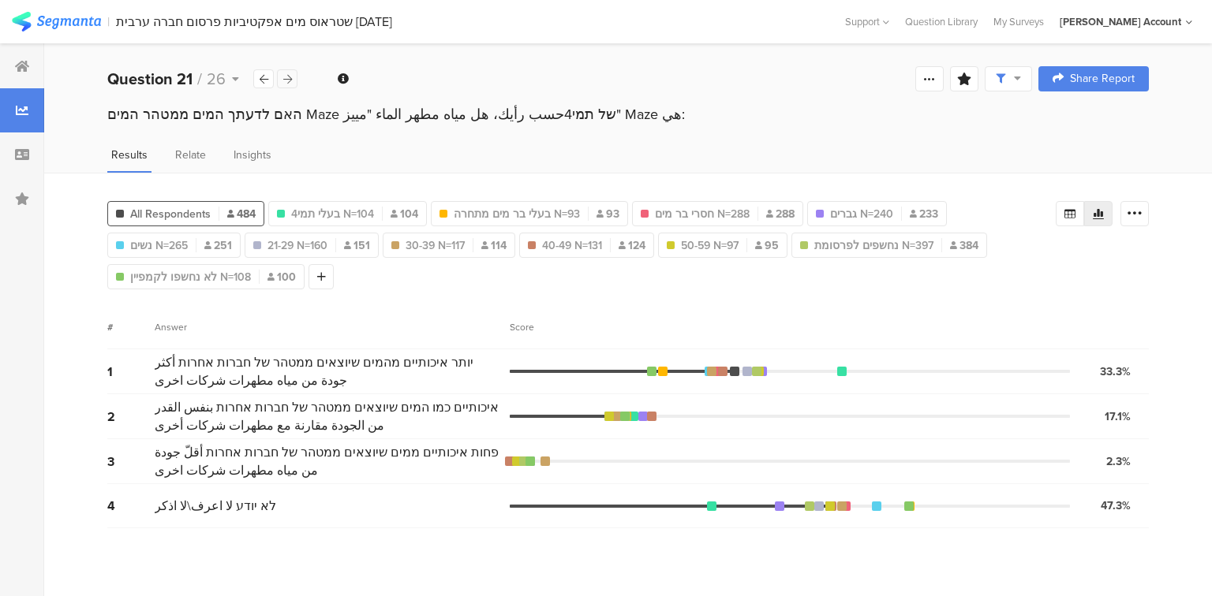
click at [287, 80] on icon at bounding box center [287, 79] width 9 height 10
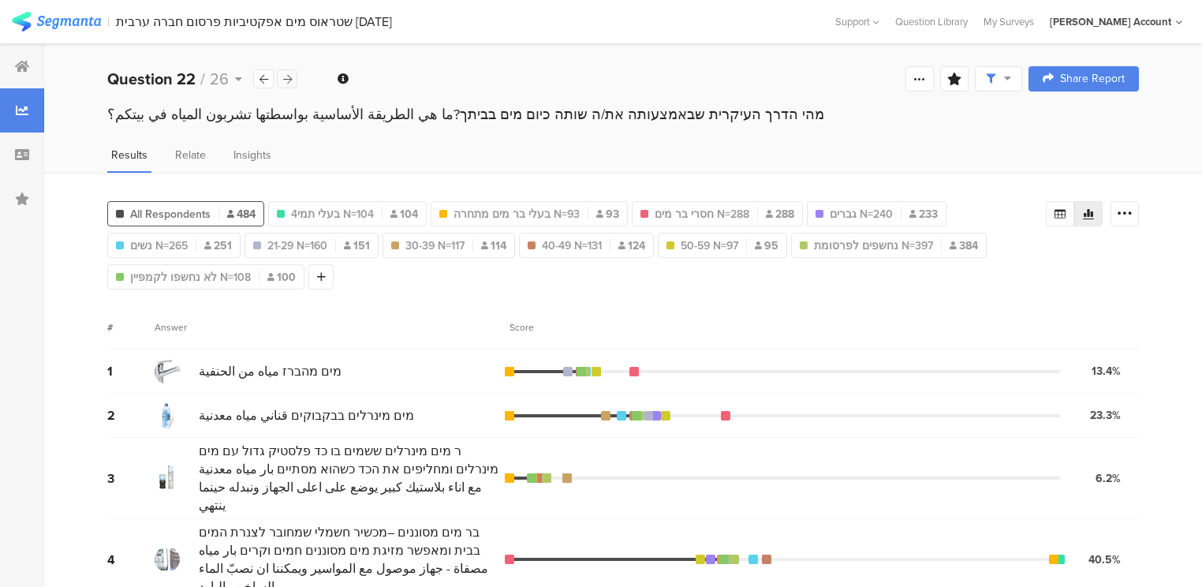
click at [287, 80] on icon at bounding box center [287, 79] width 9 height 10
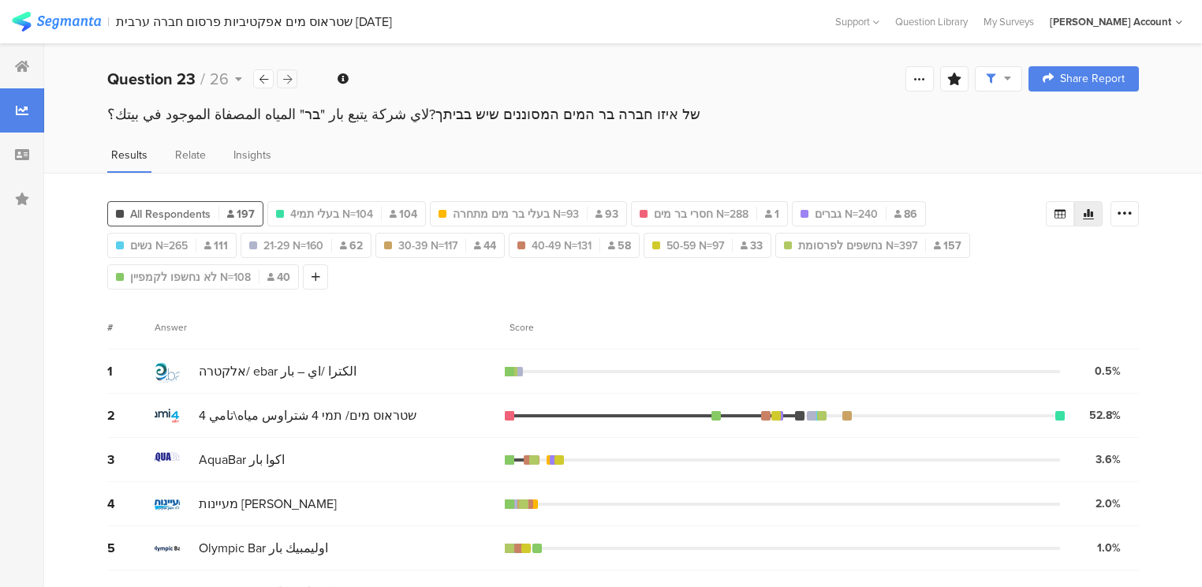
click at [287, 80] on icon at bounding box center [287, 79] width 9 height 10
